Goal: Navigation & Orientation: Find specific page/section

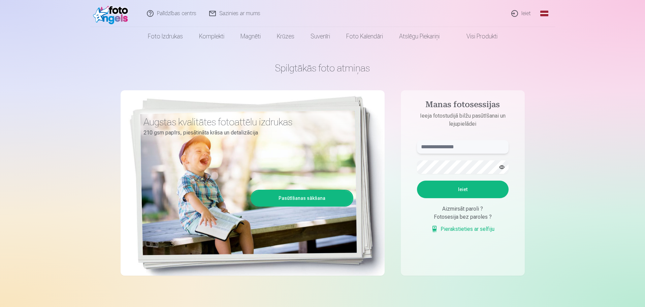
click at [460, 148] on input "text" at bounding box center [463, 146] width 92 height 13
type input "**********"
click at [417, 181] on button "Ieiet" at bounding box center [463, 190] width 92 height 18
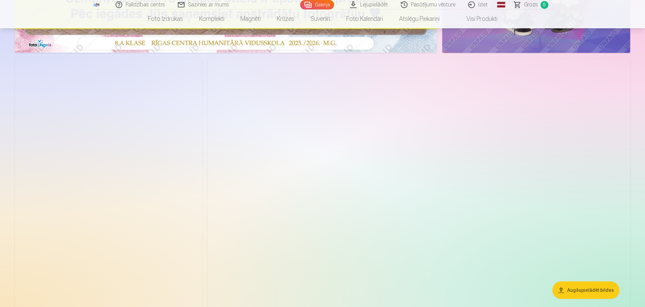
scroll to position [337, 0]
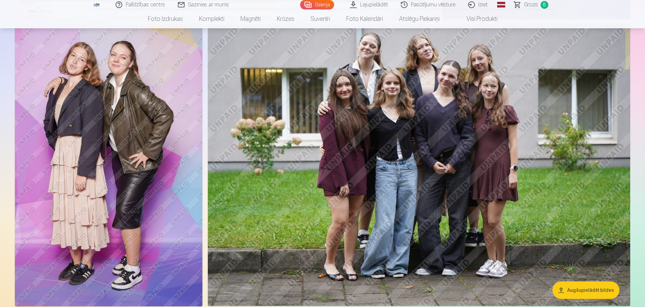
click at [79, 176] on img at bounding box center [109, 166] width 188 height 282
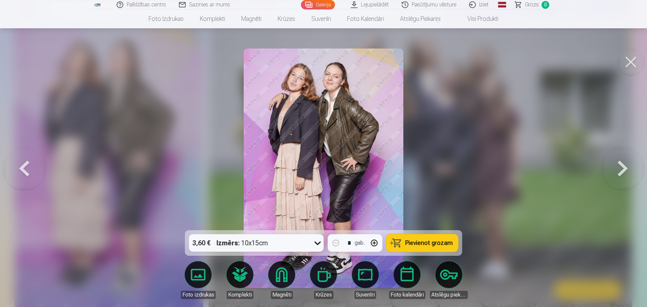
click at [617, 170] on button at bounding box center [622, 168] width 43 height 110
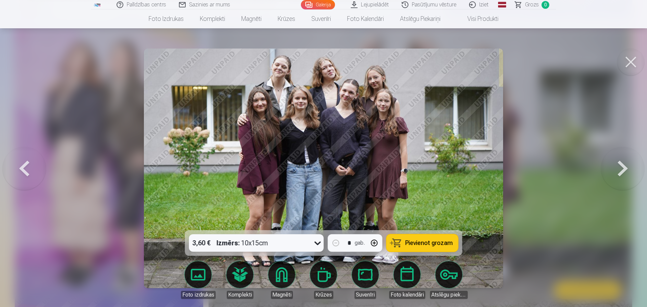
click at [624, 64] on button at bounding box center [630, 62] width 27 height 27
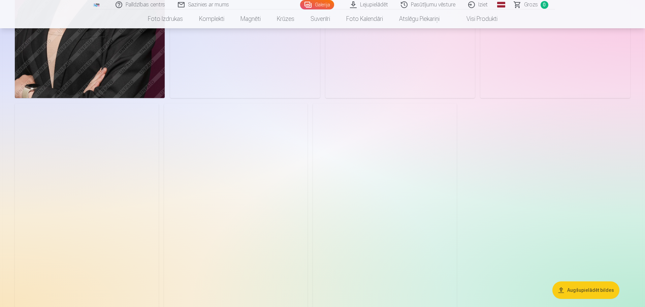
scroll to position [2728, 0]
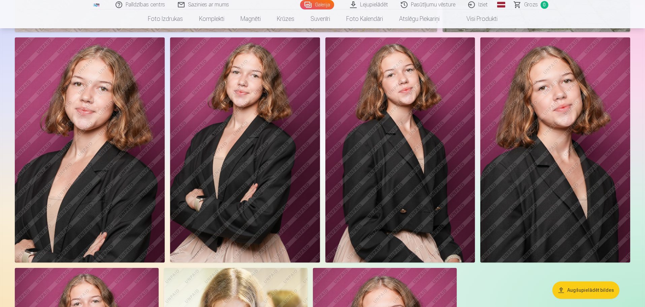
click at [78, 185] on img at bounding box center [90, 149] width 150 height 225
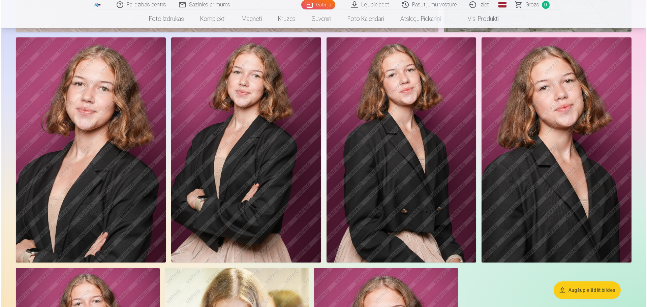
scroll to position [2566, 0]
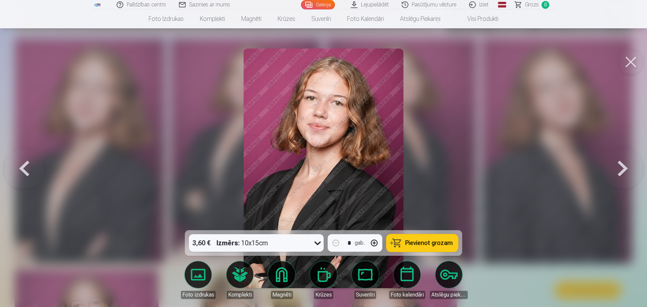
click at [623, 170] on button at bounding box center [622, 168] width 43 height 110
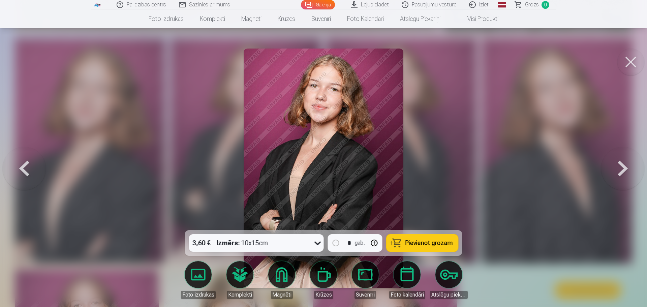
click at [623, 170] on button at bounding box center [622, 168] width 43 height 110
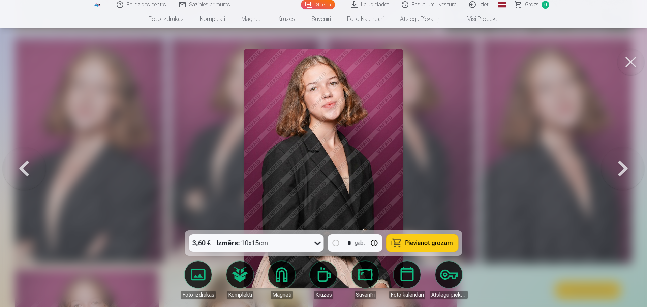
click at [623, 170] on button at bounding box center [622, 168] width 43 height 110
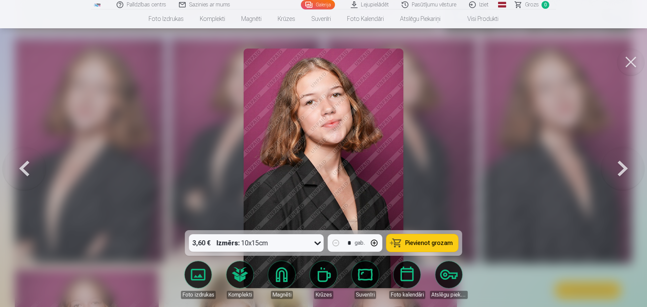
click at [623, 170] on button at bounding box center [622, 168] width 43 height 110
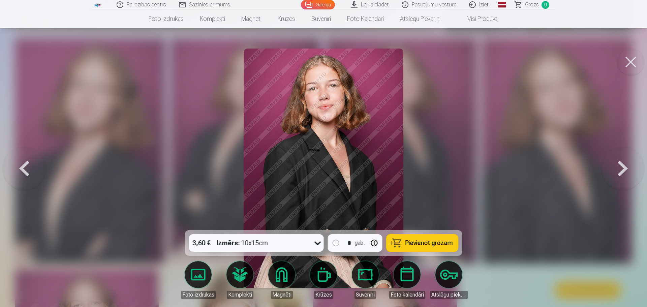
click at [623, 170] on button at bounding box center [622, 168] width 43 height 110
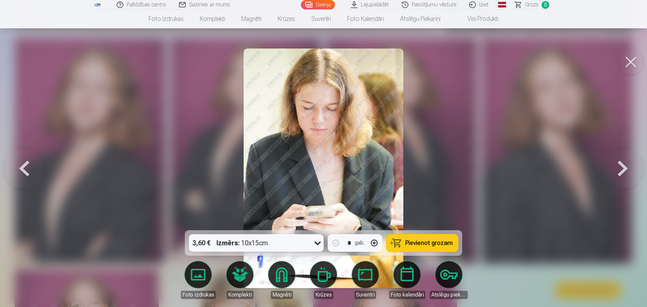
click at [635, 63] on button at bounding box center [630, 62] width 27 height 27
